Goal: Information Seeking & Learning: Learn about a topic

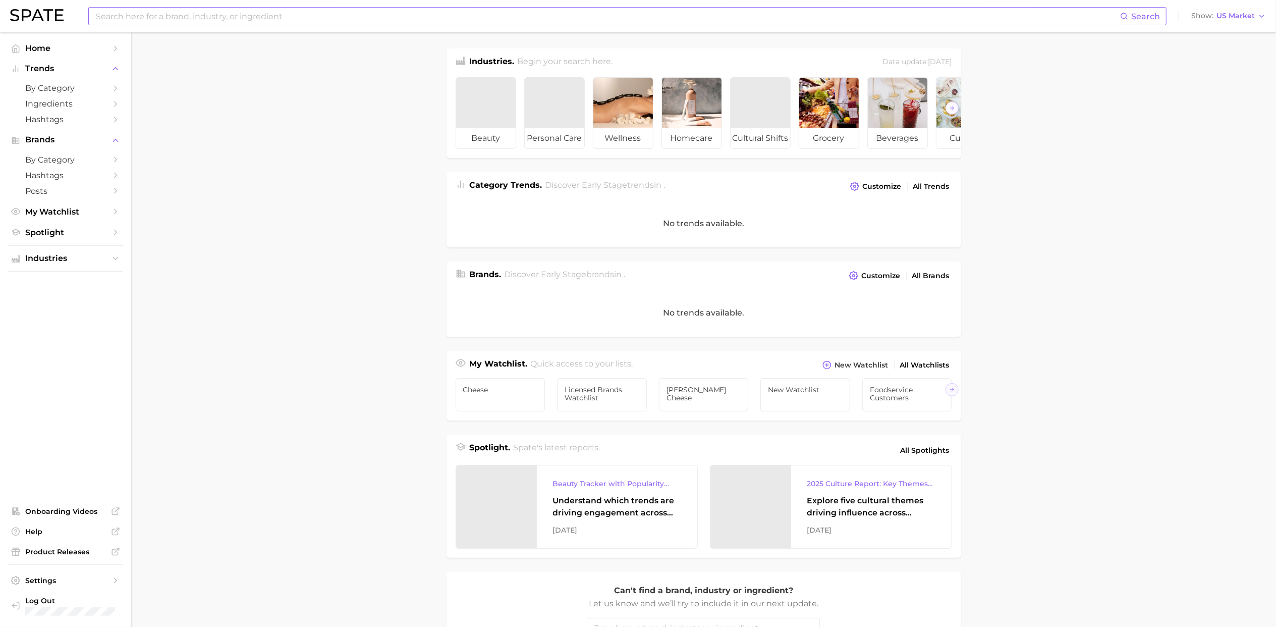
click at [350, 9] on input at bounding box center [607, 16] width 1025 height 17
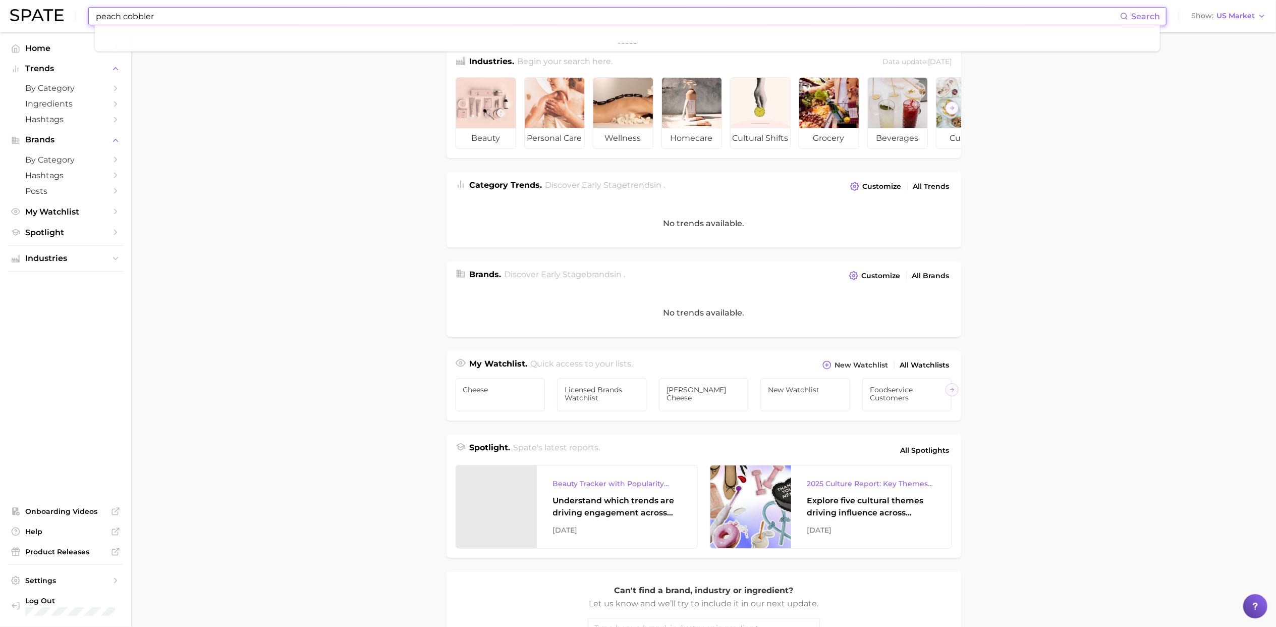
type input "peach cobbler"
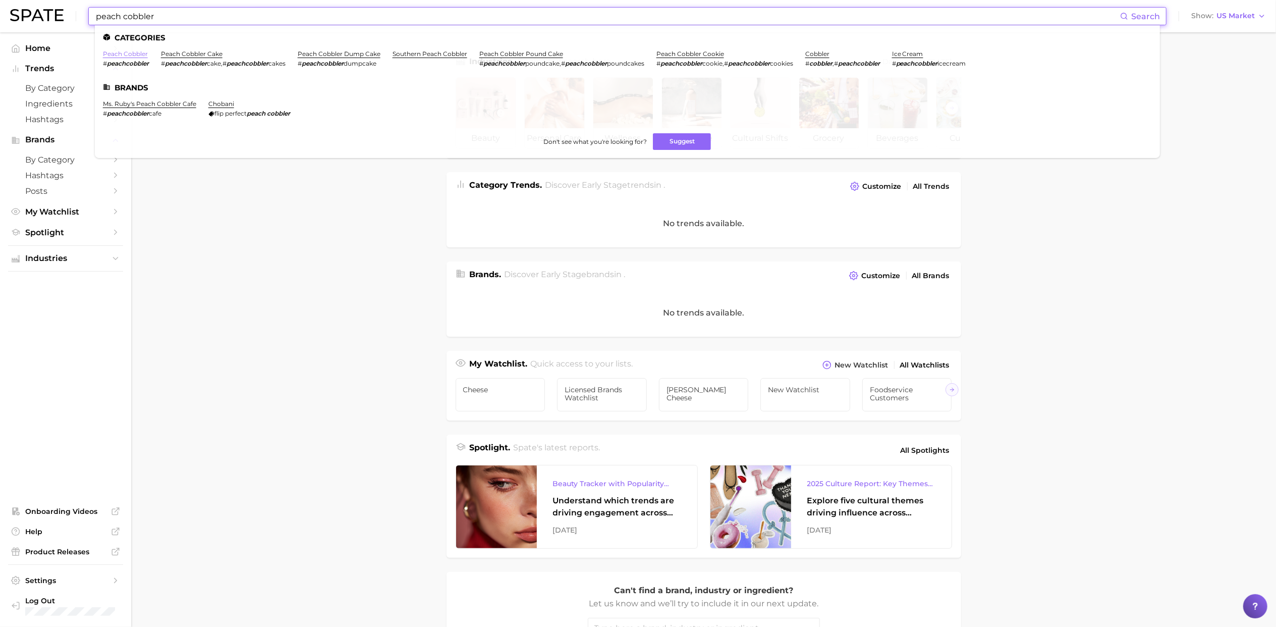
click at [134, 57] on link "peach cobbler" at bounding box center [125, 54] width 45 height 8
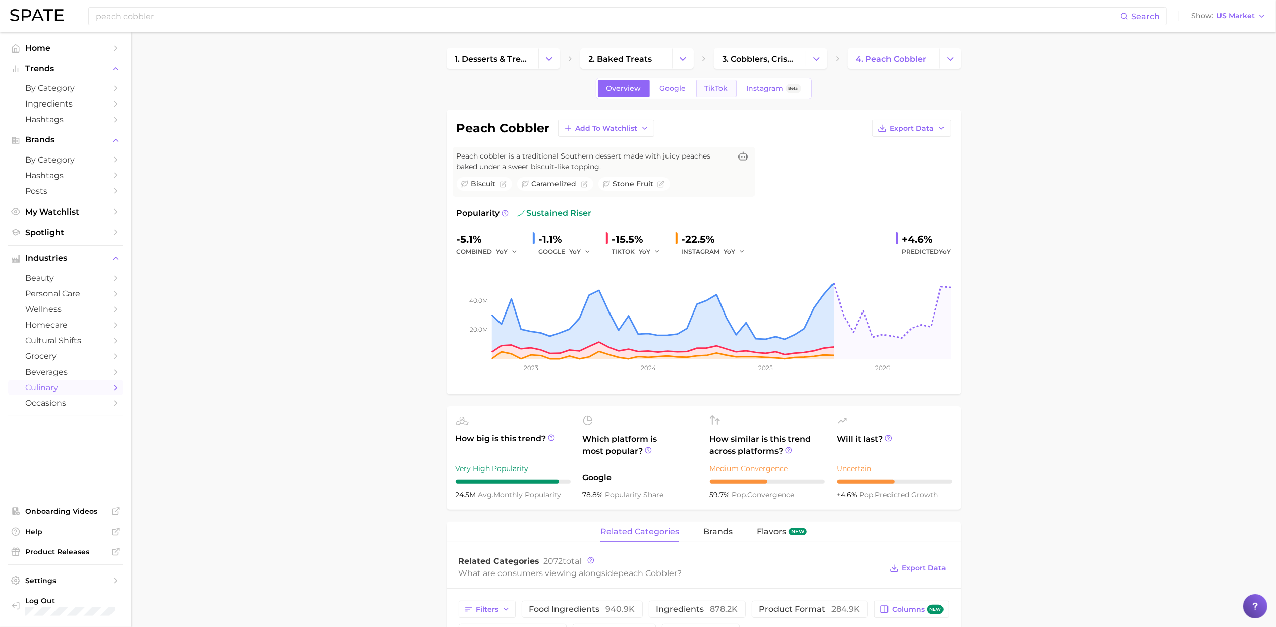
click at [714, 87] on span "TikTok" at bounding box center [716, 88] width 23 height 9
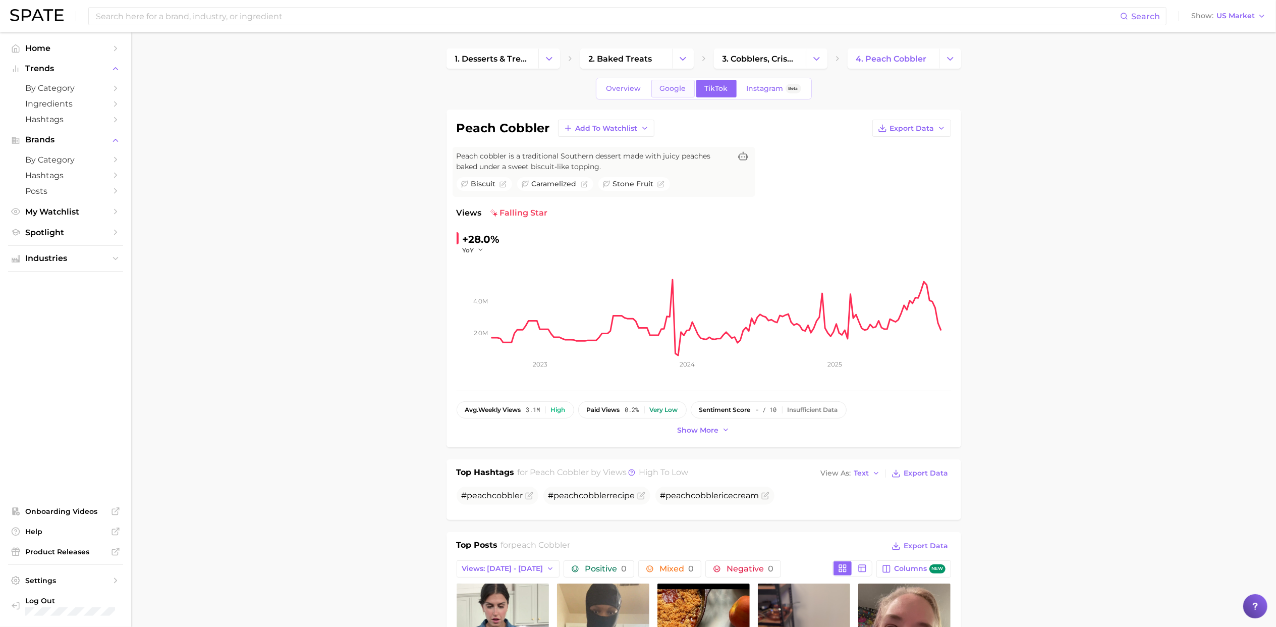
click at [668, 93] on link "Google" at bounding box center [672, 89] width 43 height 18
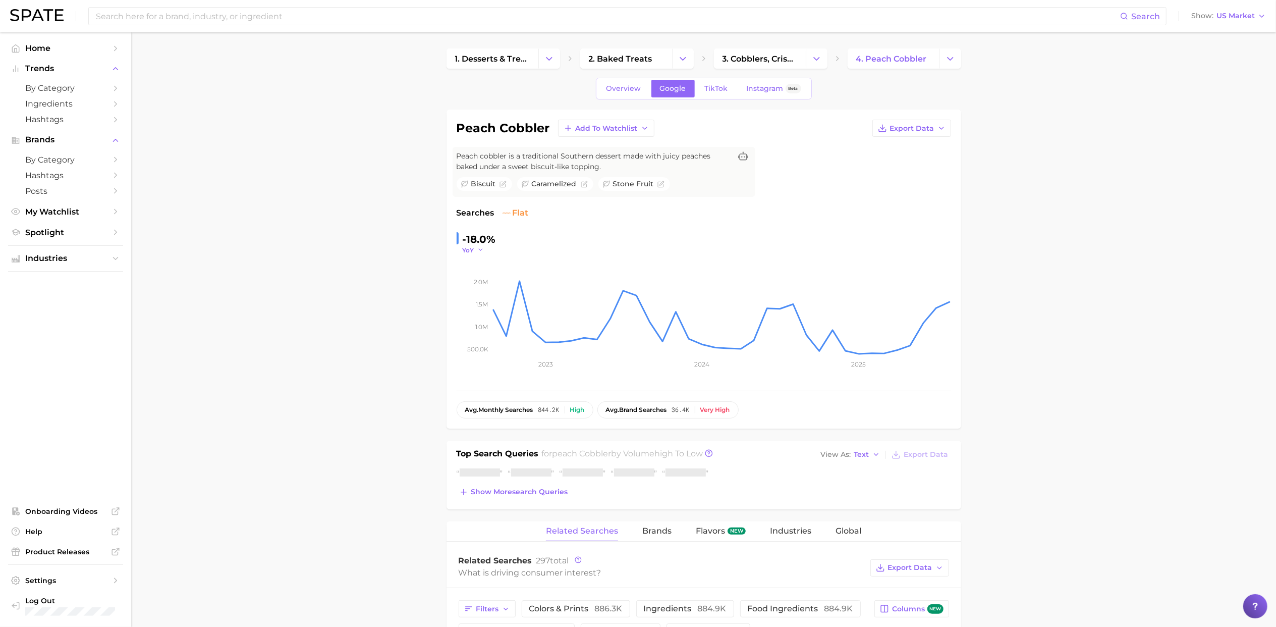
click at [479, 249] on icon "button" at bounding box center [480, 249] width 7 height 7
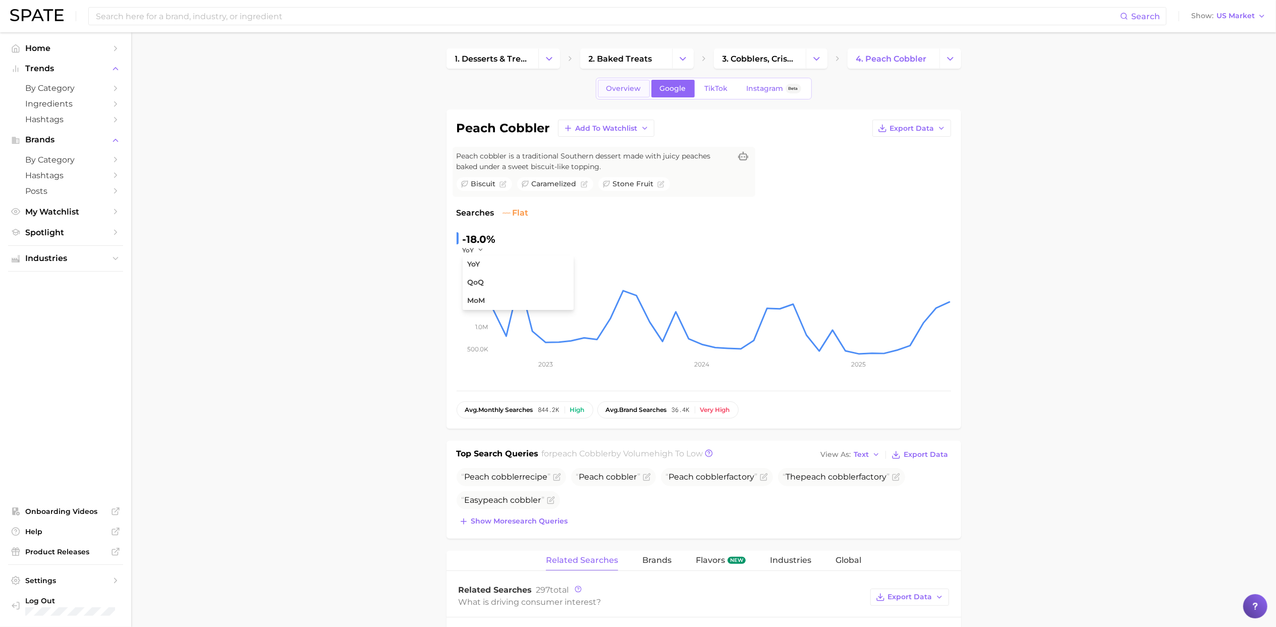
click at [630, 86] on span "Overview" at bounding box center [623, 88] width 35 height 9
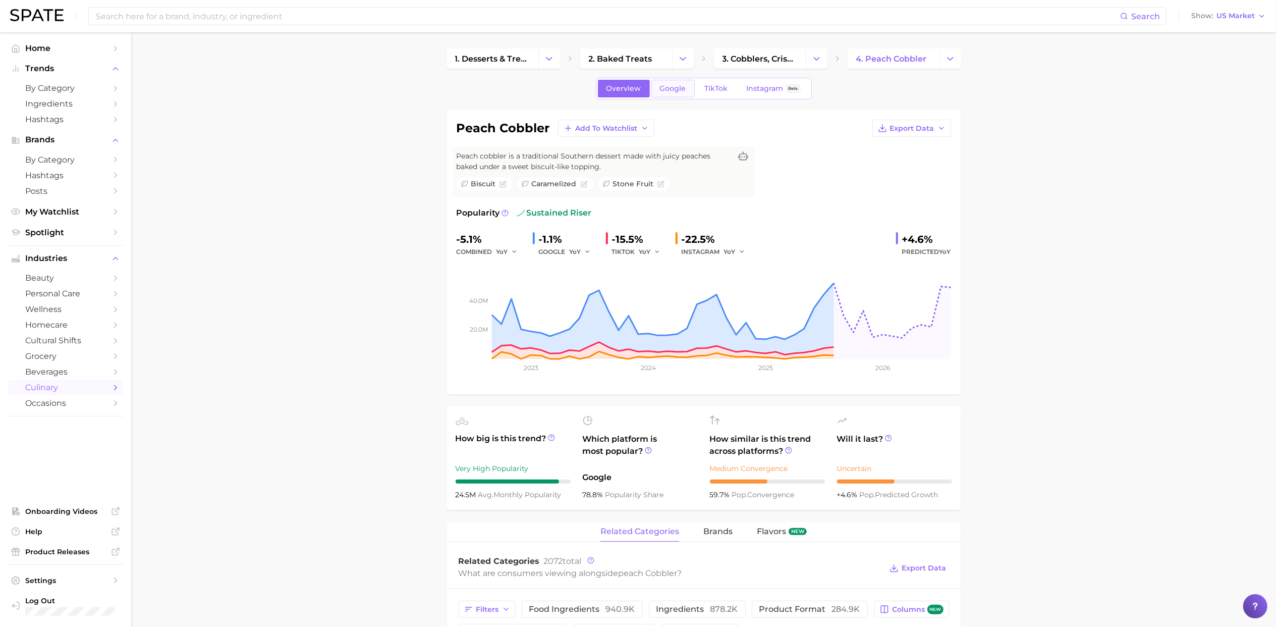
click at [678, 89] on span "Google" at bounding box center [673, 88] width 26 height 9
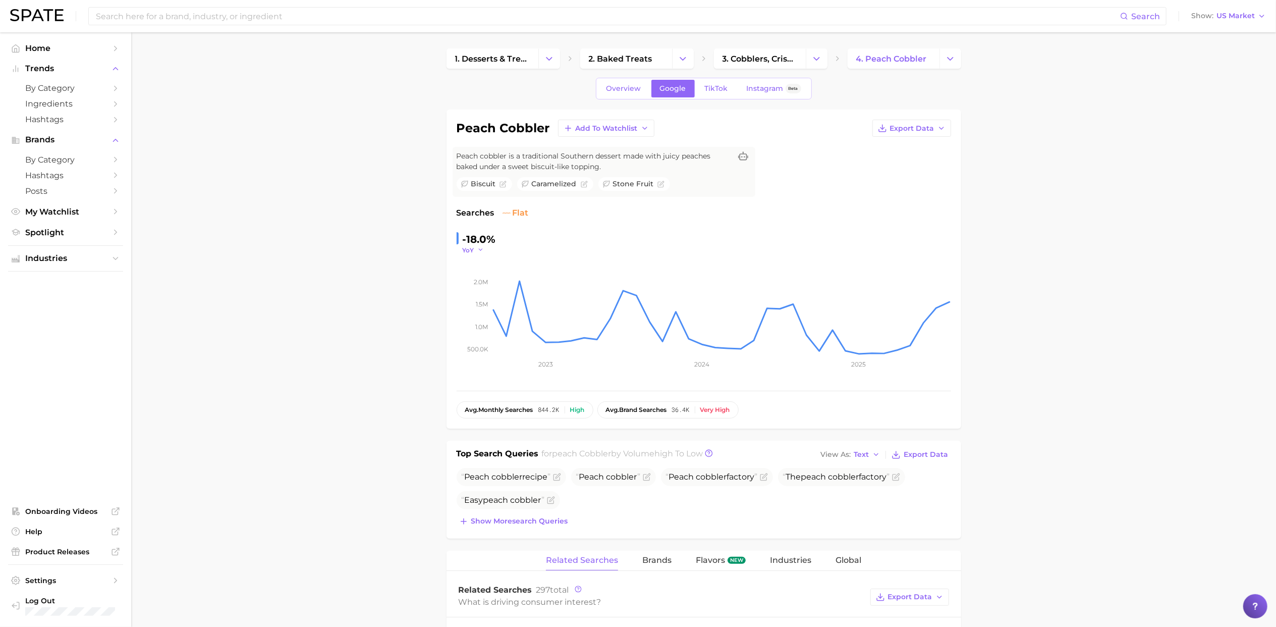
click at [479, 253] on icon "button" at bounding box center [480, 249] width 7 height 7
click at [479, 277] on button "QoQ" at bounding box center [518, 282] width 111 height 18
click at [326, 23] on input at bounding box center [607, 16] width 1025 height 17
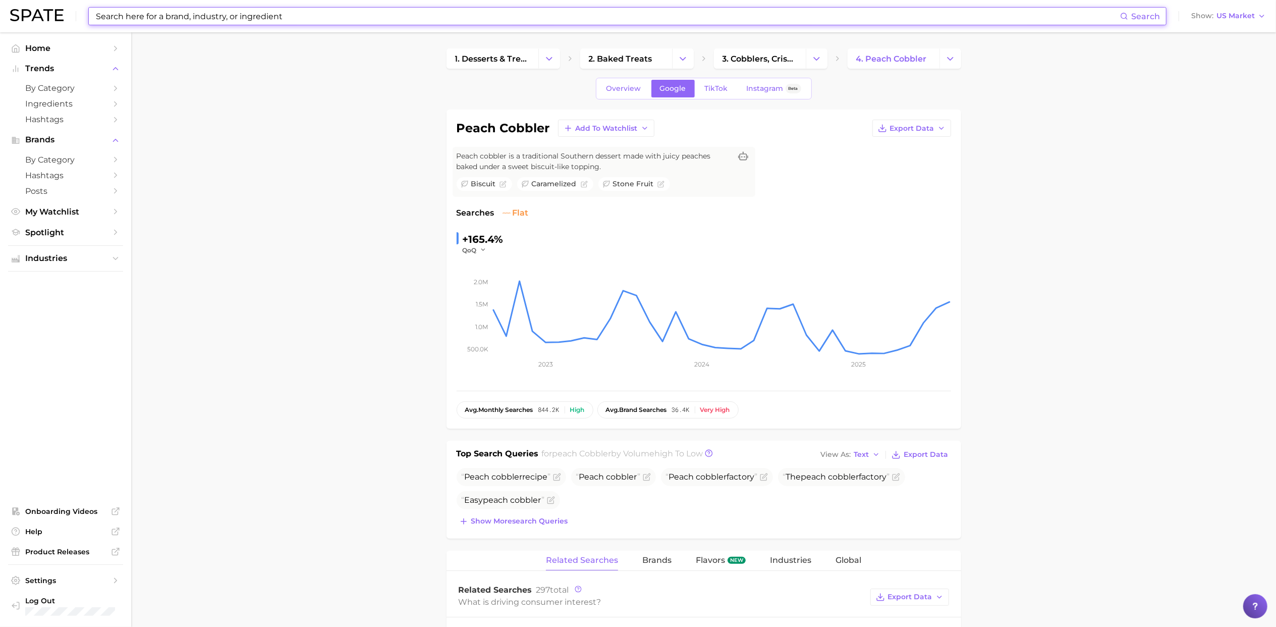
type input "c"
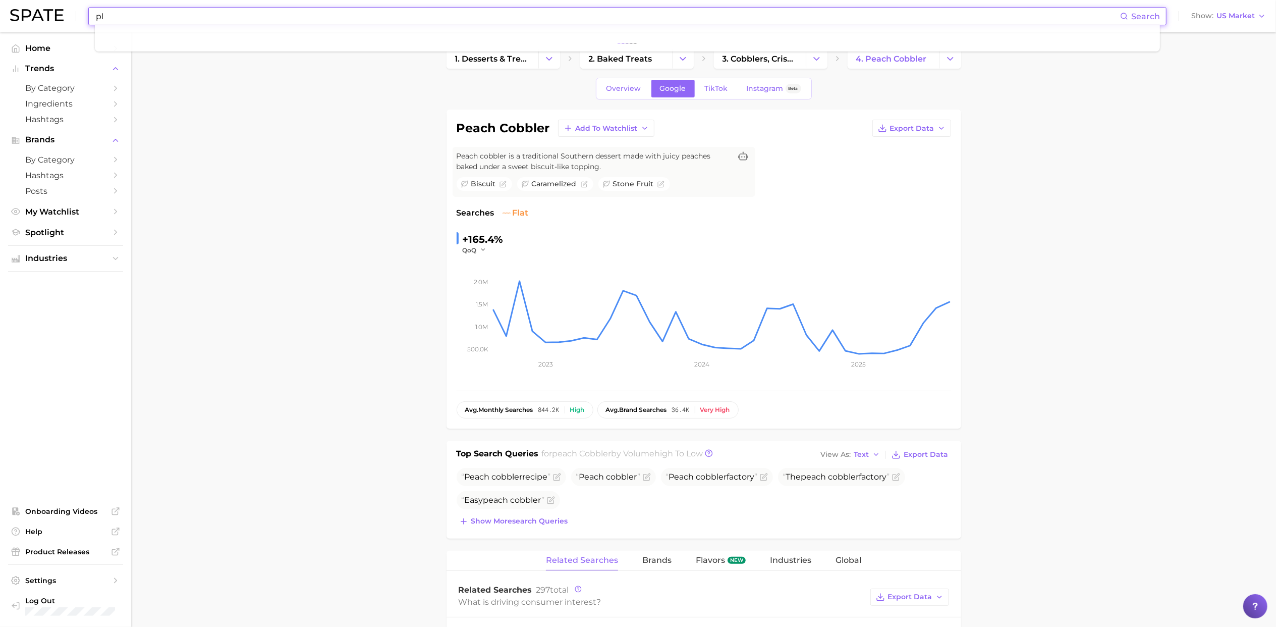
type input "p"
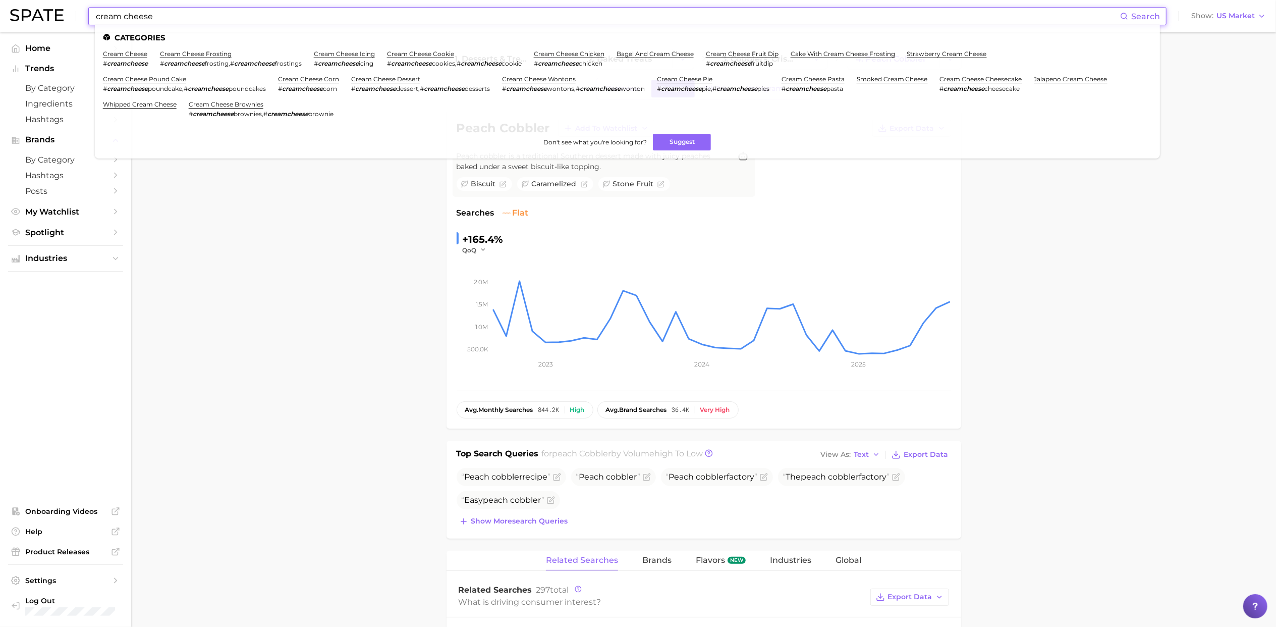
type input "cream cheese"
click at [132, 58] on li "cream cheese # creamcheese" at bounding box center [125, 58] width 45 height 17
click at [136, 53] on link "cream cheese" at bounding box center [125, 54] width 44 height 8
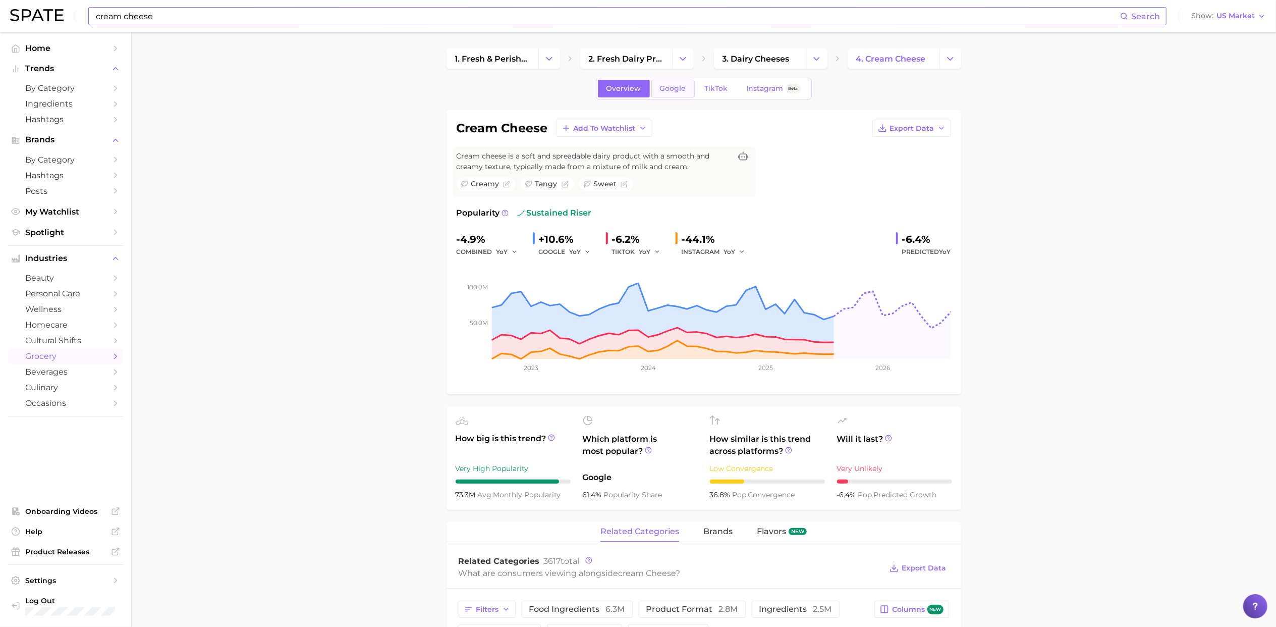
click at [673, 89] on span "Google" at bounding box center [673, 88] width 26 height 9
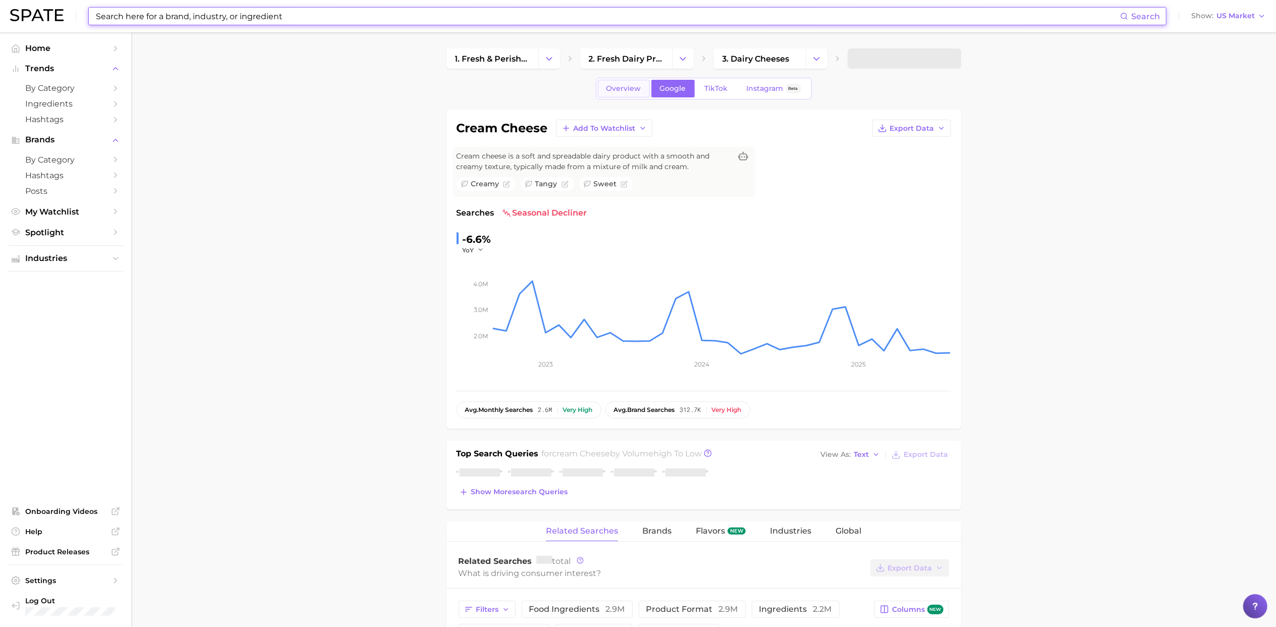
click at [627, 88] on span "Overview" at bounding box center [623, 88] width 35 height 9
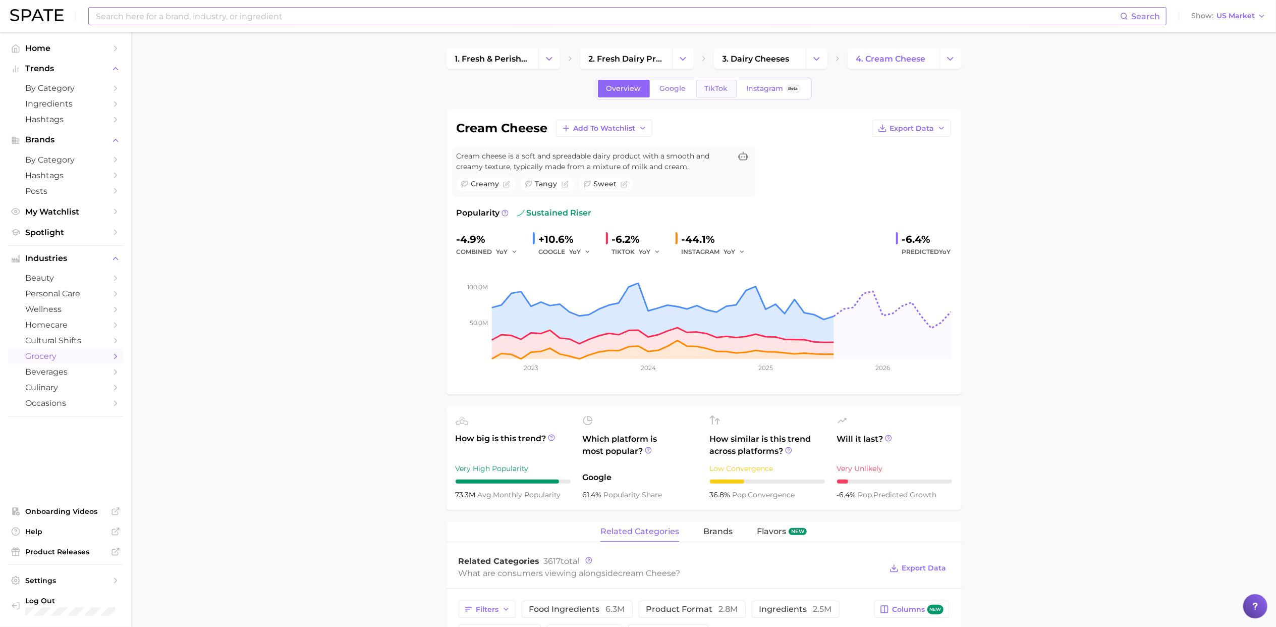
click at [720, 87] on span "TikTok" at bounding box center [716, 88] width 23 height 9
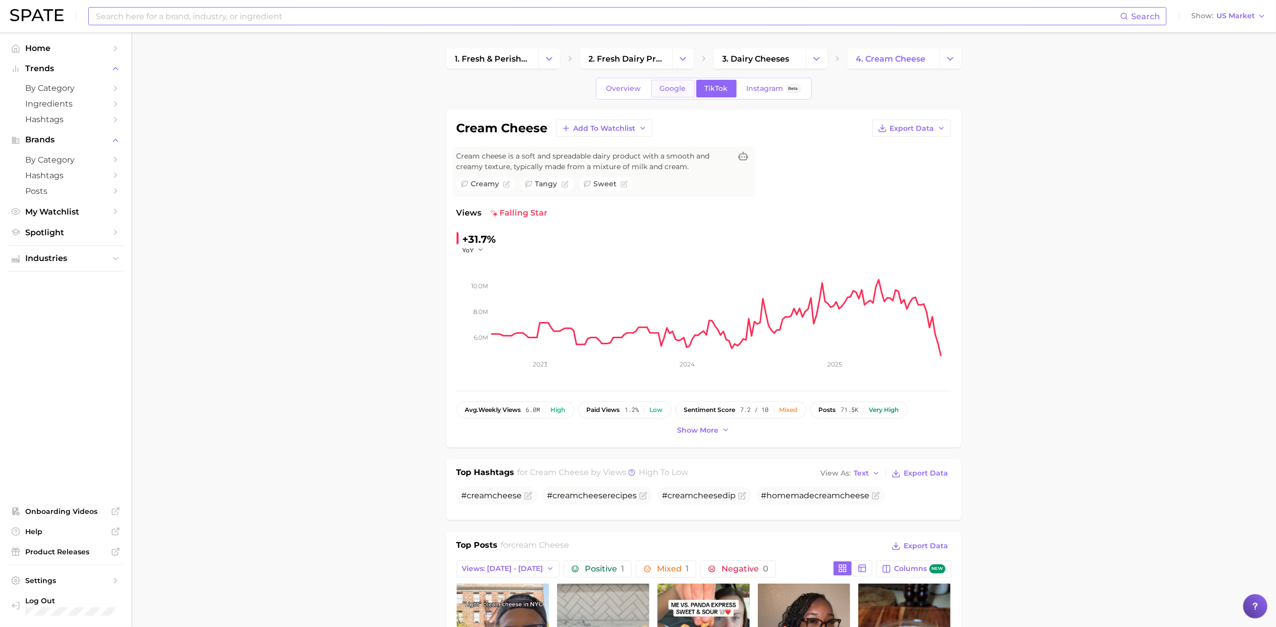
click at [683, 86] on span "Google" at bounding box center [673, 88] width 26 height 9
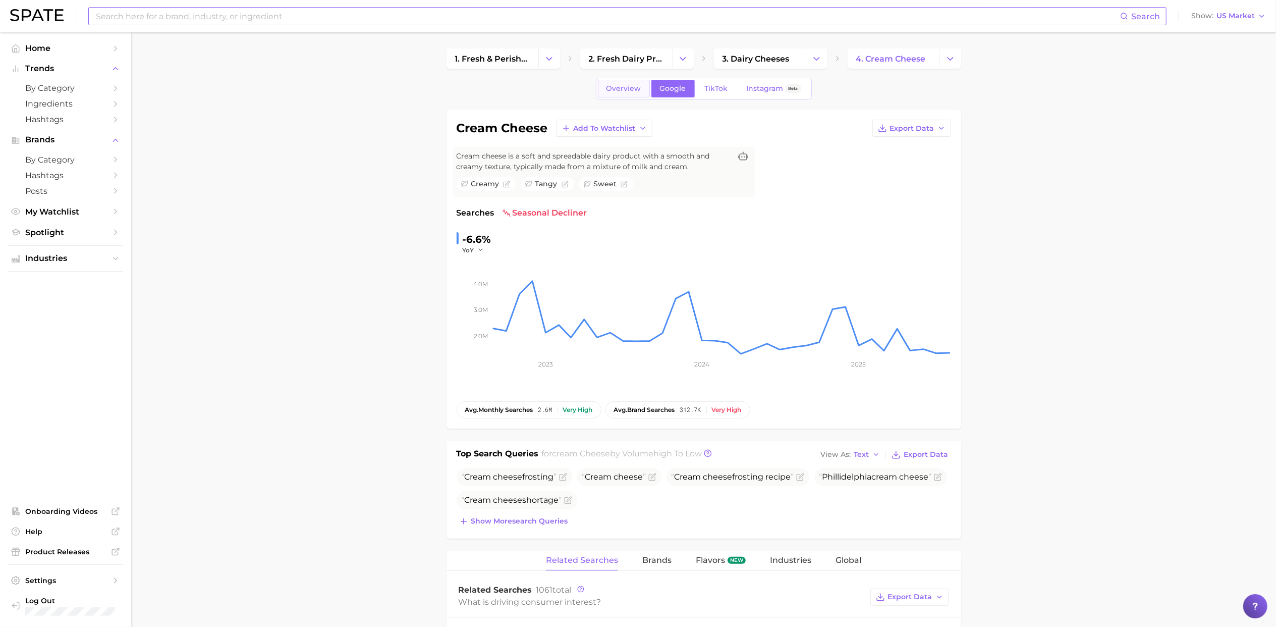
click at [628, 84] on span "Overview" at bounding box center [623, 88] width 35 height 9
